Goal: Navigation & Orientation: Find specific page/section

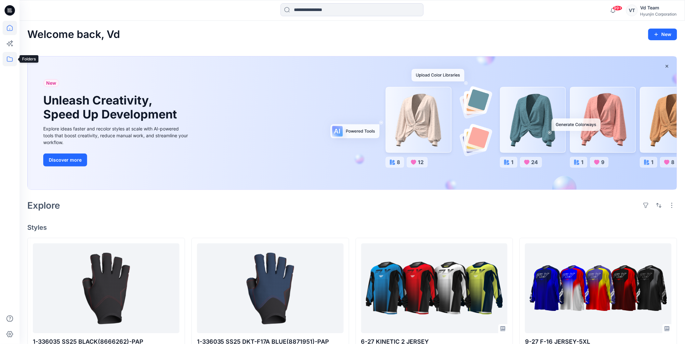
click at [5, 58] on icon at bounding box center [10, 59] width 14 height 14
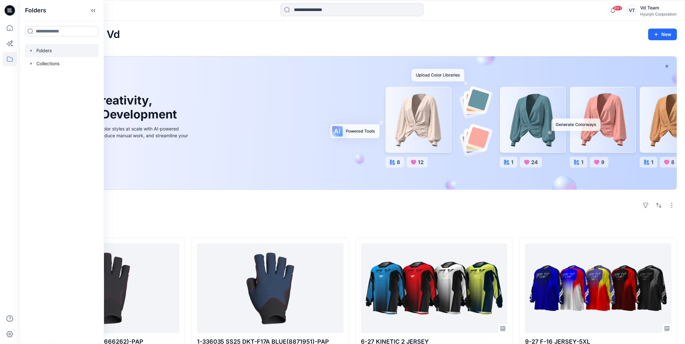
click at [70, 48] on div at bounding box center [62, 50] width 74 height 13
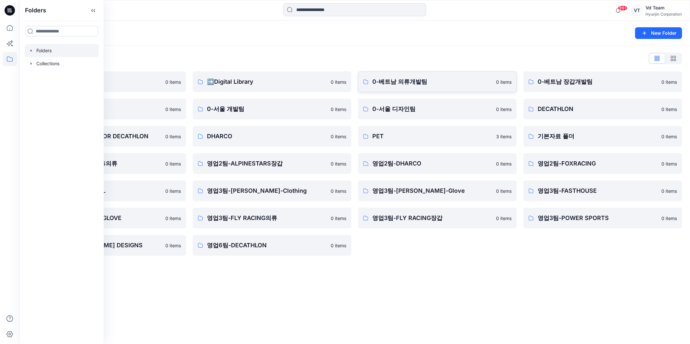
click at [445, 78] on p "0-베트남 의류개발팀" at bounding box center [432, 81] width 120 height 9
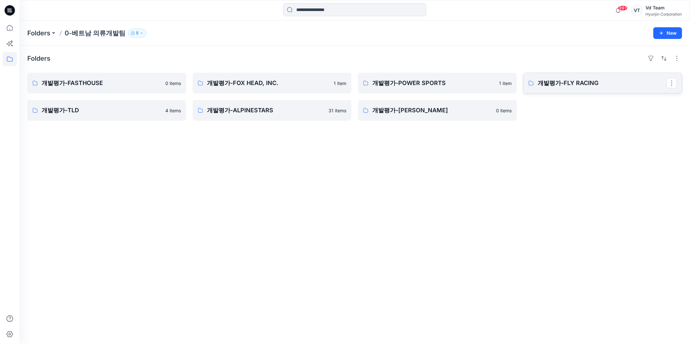
click at [604, 80] on p "개발평가-FLY RACING" at bounding box center [602, 83] width 129 height 9
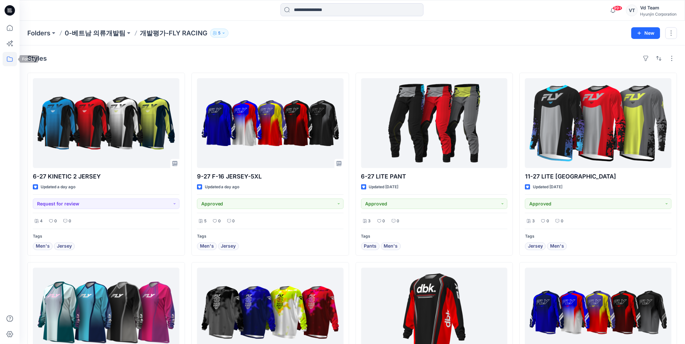
click at [6, 58] on icon at bounding box center [10, 59] width 14 height 14
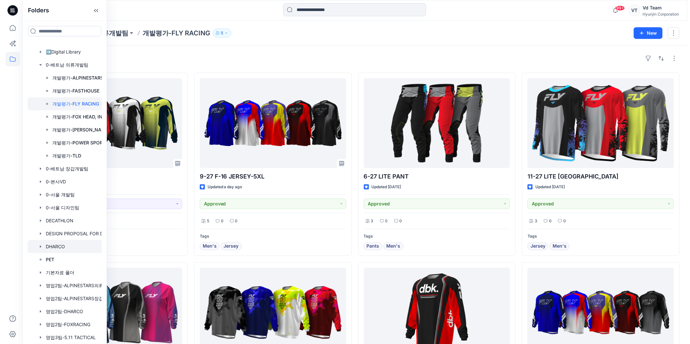
scroll to position [144, 0]
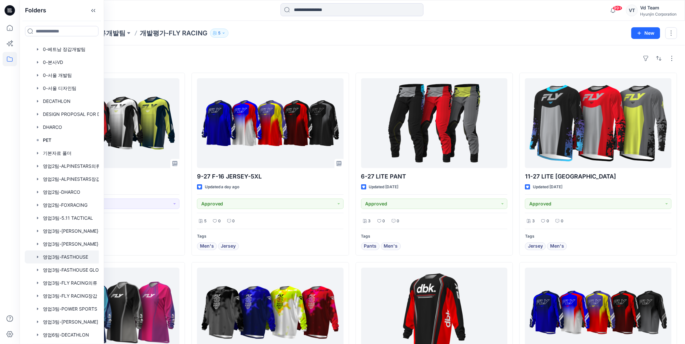
click at [76, 256] on div at bounding box center [70, 257] width 91 height 13
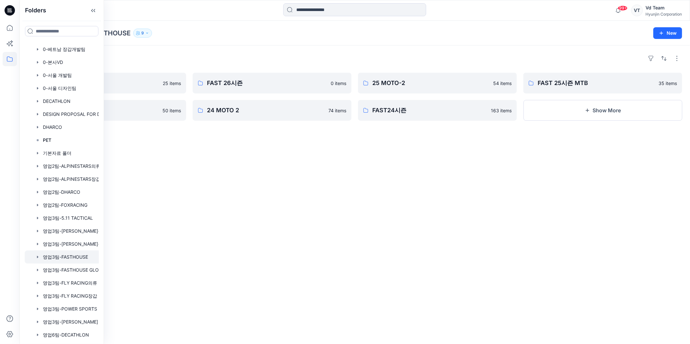
click at [347, 176] on div "Folders 26 MOTO-2 25 items 25 MOTO-1 50 items FAST 26시즌 0 items 24 MOTO 2 74 it…" at bounding box center [354, 194] width 671 height 299
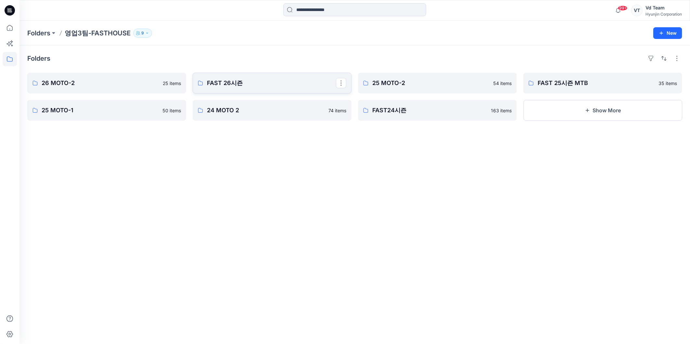
click at [241, 75] on link "FAST 26시즌" at bounding box center [272, 83] width 159 height 21
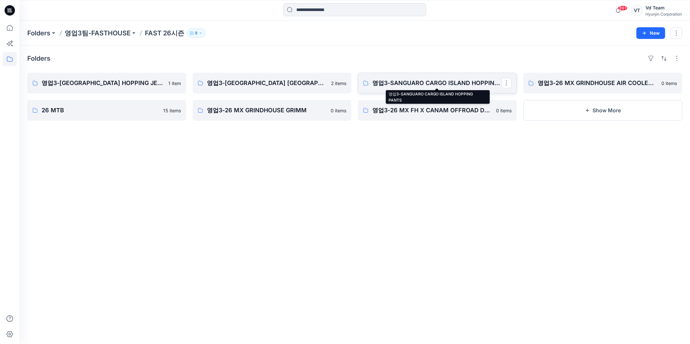
click at [426, 83] on p "영업3-SANGUARO CARGO ISLAND HOPPING PANTS" at bounding box center [436, 83] width 129 height 9
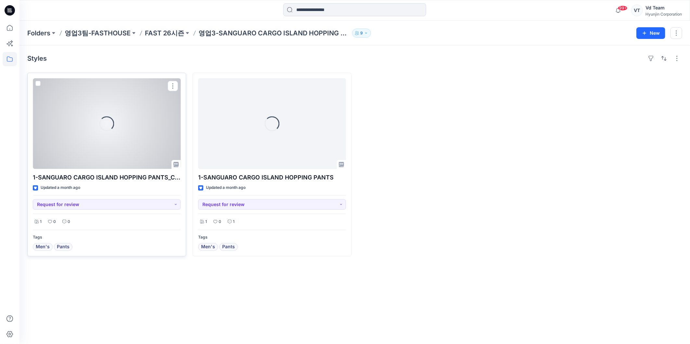
click at [148, 108] on div at bounding box center [107, 123] width 148 height 91
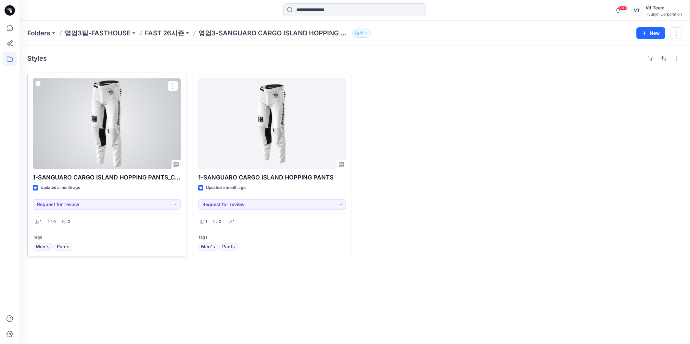
click at [60, 104] on div at bounding box center [107, 123] width 148 height 91
click at [117, 116] on div at bounding box center [107, 123] width 148 height 91
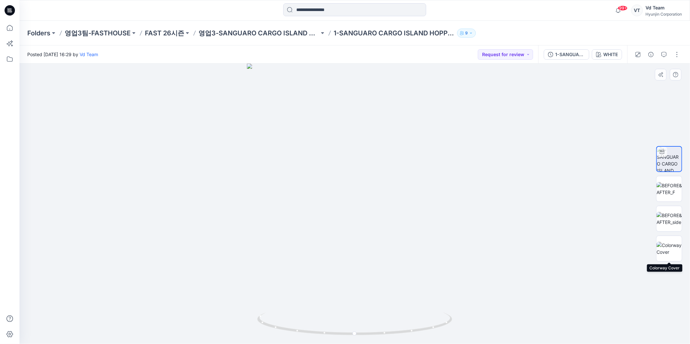
drag, startPoint x: 661, startPoint y: 246, endPoint x: 655, endPoint y: 238, distance: 9.3
click at [661, 246] on img at bounding box center [669, 249] width 25 height 14
drag, startPoint x: 358, startPoint y: 199, endPoint x: 358, endPoint y: 267, distance: 67.9
click at [358, 267] on img at bounding box center [355, 204] width 134 height 281
